Goal: Task Accomplishment & Management: Manage account settings

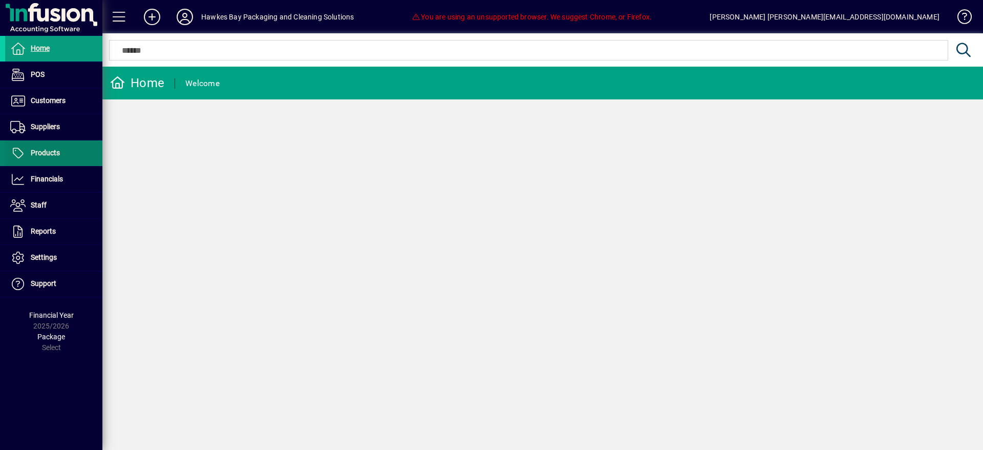
click at [13, 145] on link "Products" at bounding box center [53, 153] width 97 height 26
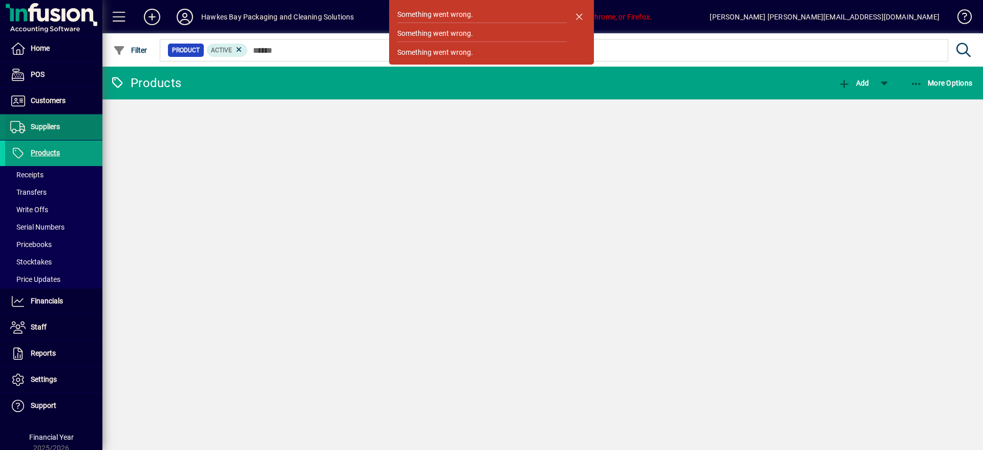
drag, startPoint x: 52, startPoint y: 123, endPoint x: 55, endPoint y: 134, distance: 11.1
click at [52, 124] on span "Suppliers" at bounding box center [45, 126] width 29 height 8
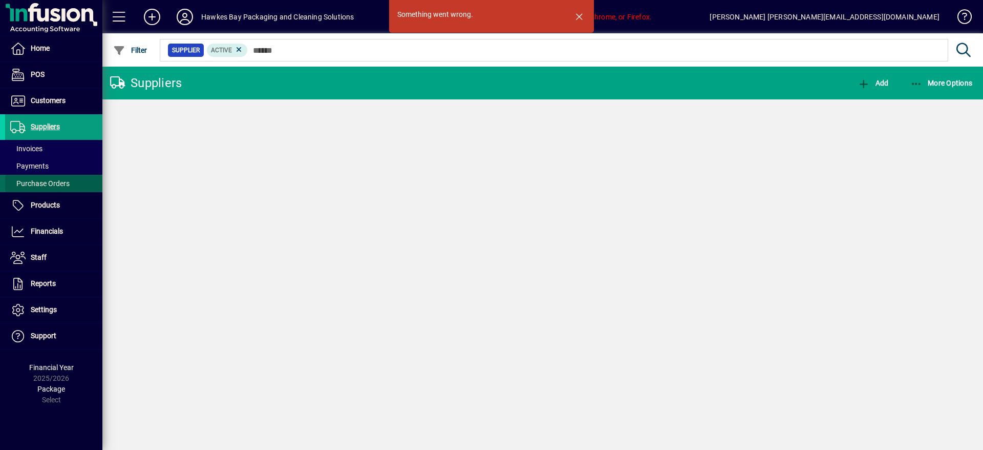
click at [78, 183] on span at bounding box center [53, 183] width 97 height 25
